Goal: Navigation & Orientation: Find specific page/section

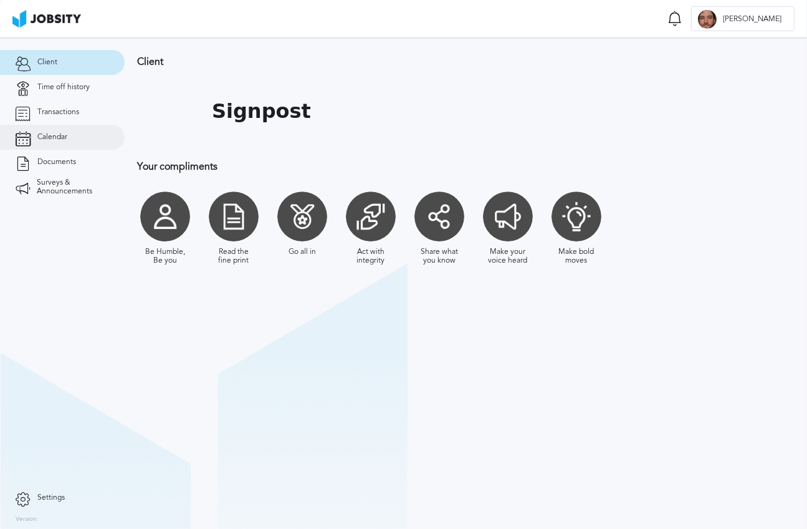
click at [42, 144] on link "Calendar" at bounding box center [62, 137] width 125 height 25
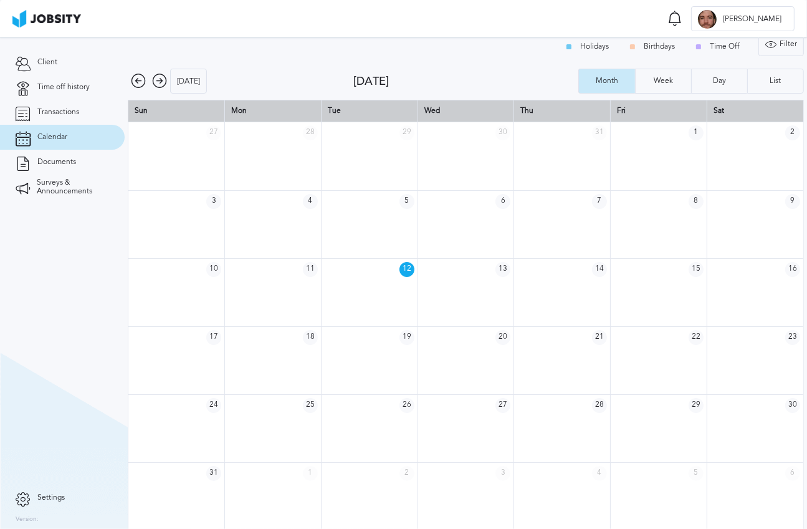
scroll to position [16, 0]
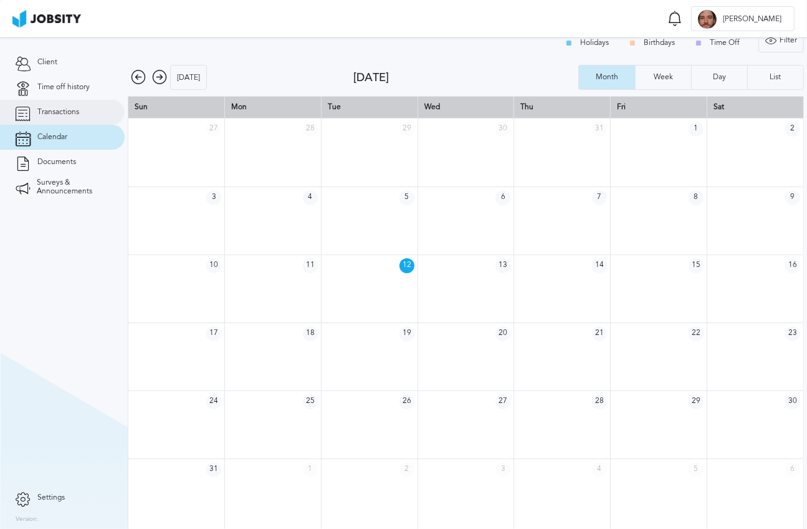
click at [66, 119] on link "Transactions" at bounding box center [62, 112] width 125 height 25
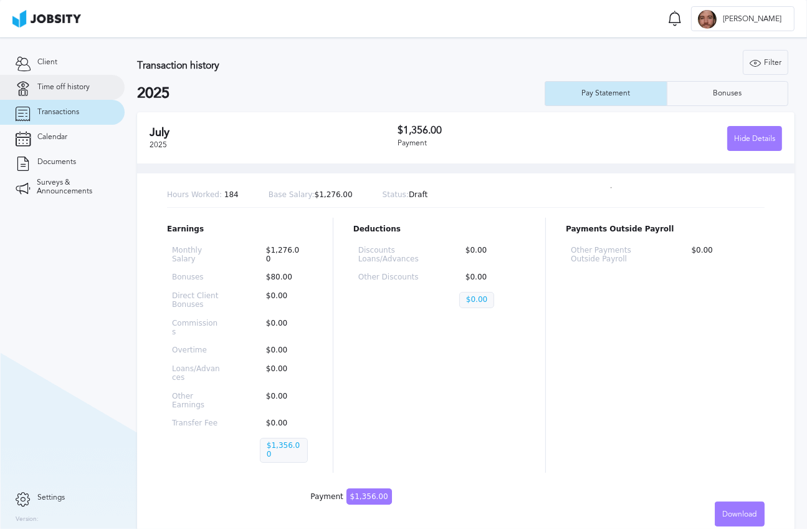
click at [65, 89] on span "Time off history" at bounding box center [63, 87] width 52 height 9
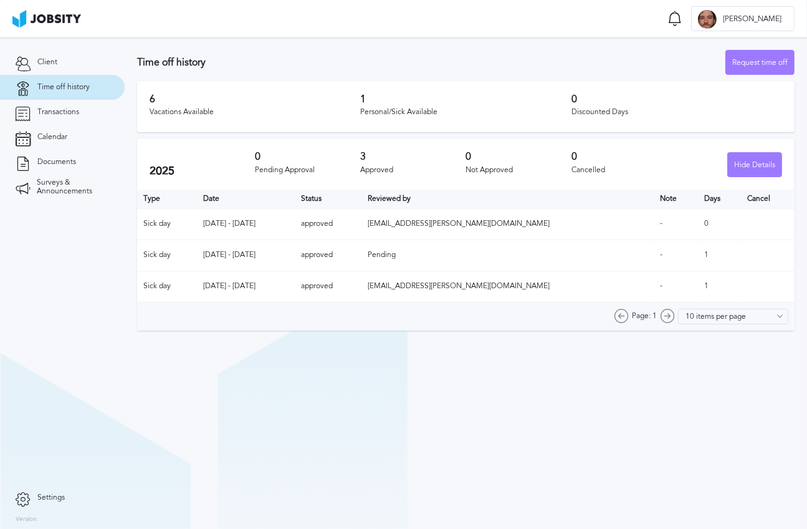
click at [185, 117] on div "6 Vacations Available" at bounding box center [255, 107] width 211 height 26
click at [227, 233] on td "[DATE] - [DATE]" at bounding box center [246, 223] width 98 height 31
